Goal: Task Accomplishment & Management: Use online tool/utility

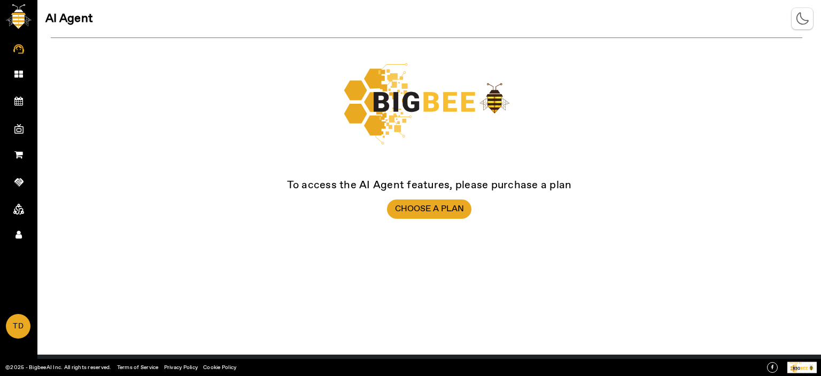
click at [21, 19] on img at bounding box center [19, 16] width 26 height 25
